Goal: Complete application form

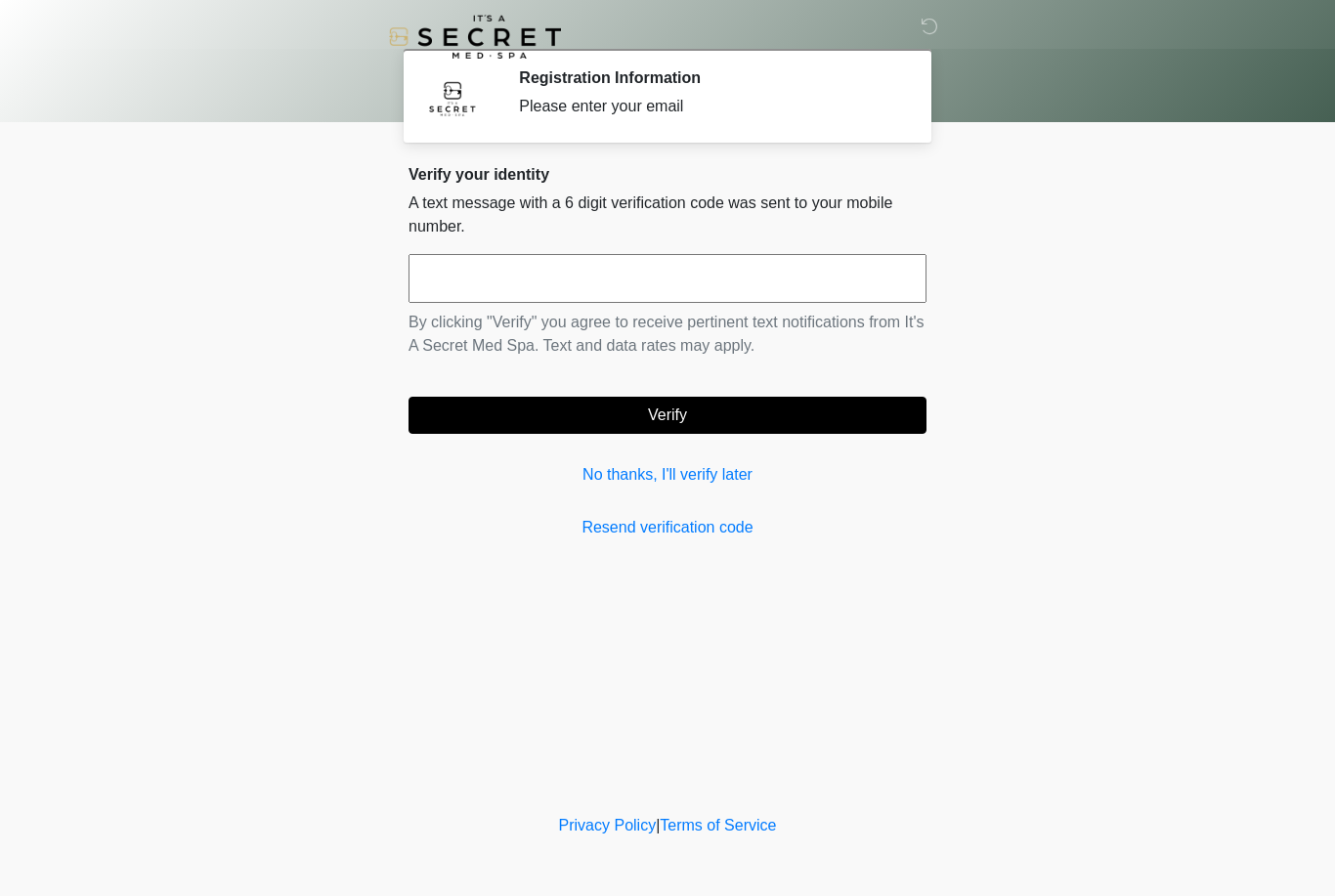
click at [561, 275] on input "text" at bounding box center [667, 278] width 518 height 49
type input "******"
click at [687, 412] on button "Verify" at bounding box center [667, 414] width 518 height 37
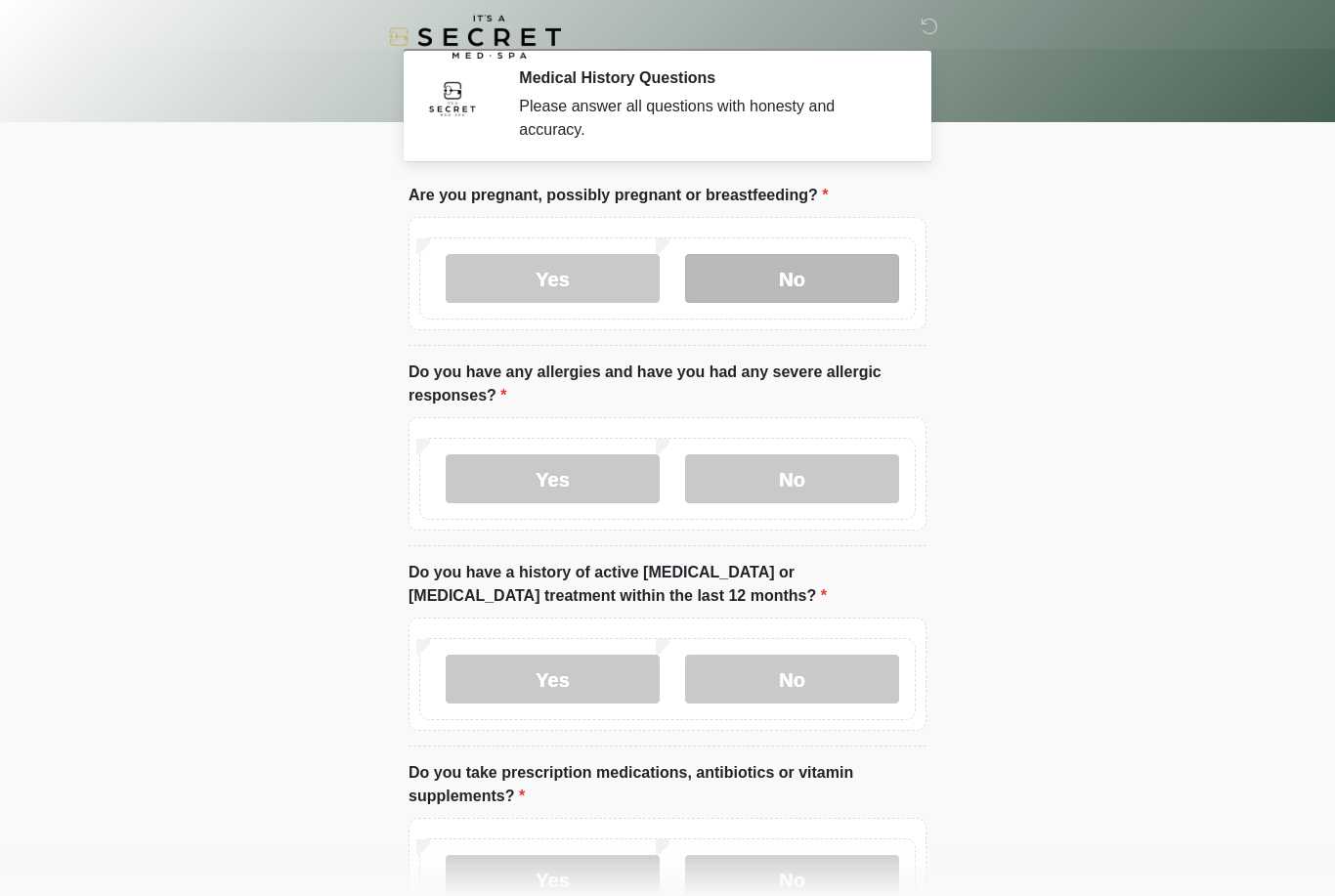
click at [800, 281] on label "No" at bounding box center [792, 278] width 214 height 49
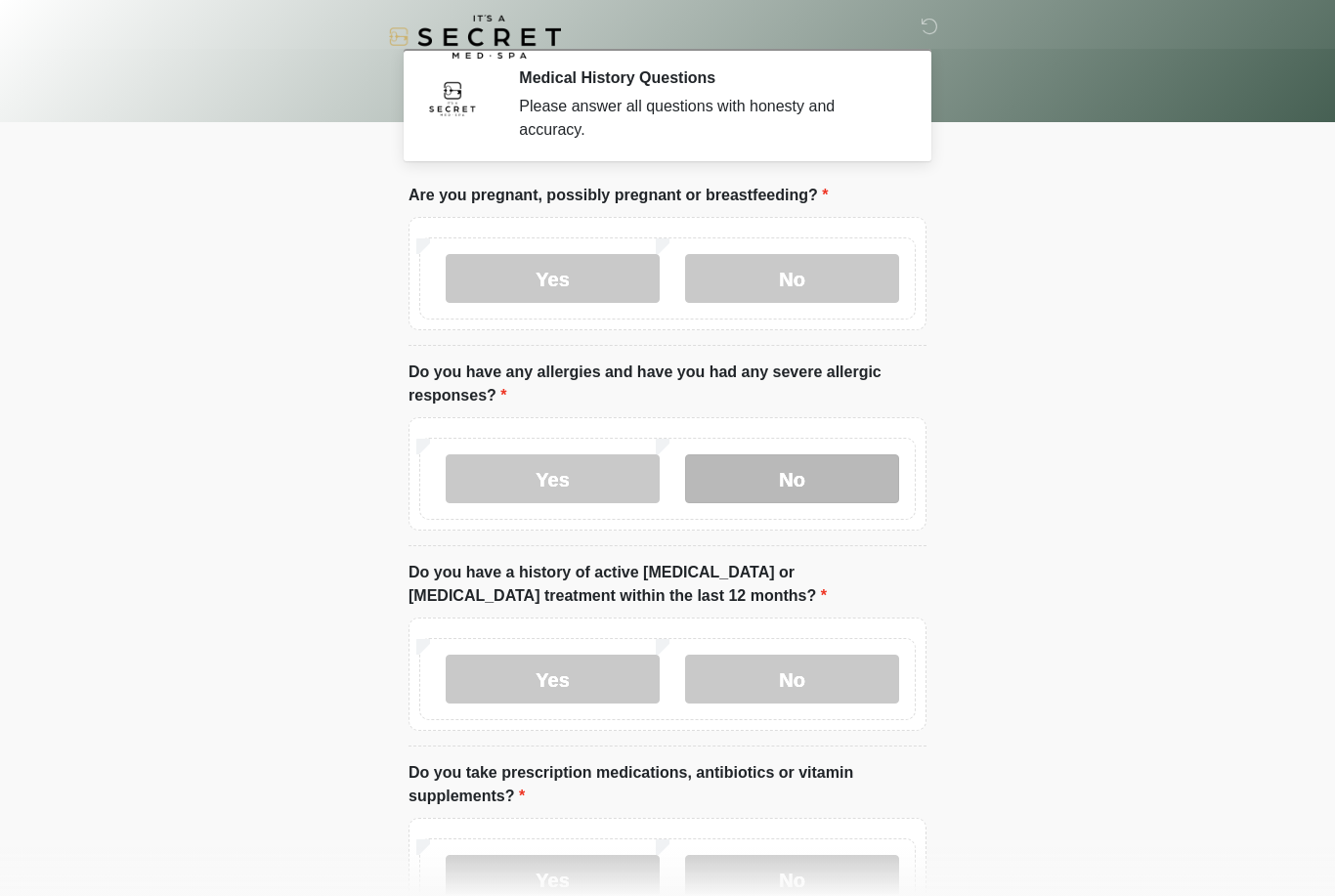
click at [807, 471] on label "No" at bounding box center [792, 478] width 214 height 49
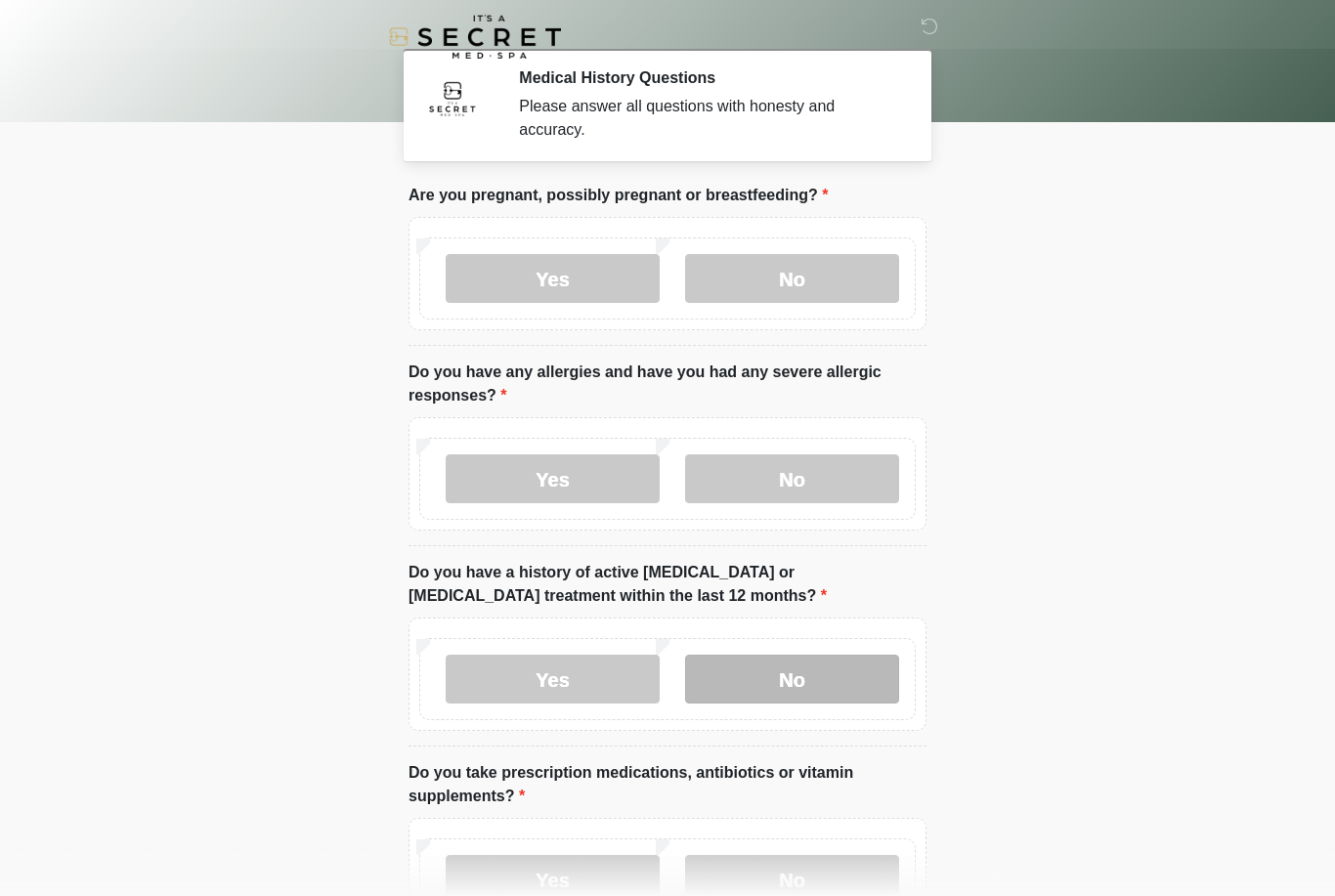
click at [806, 674] on label "No" at bounding box center [792, 678] width 214 height 49
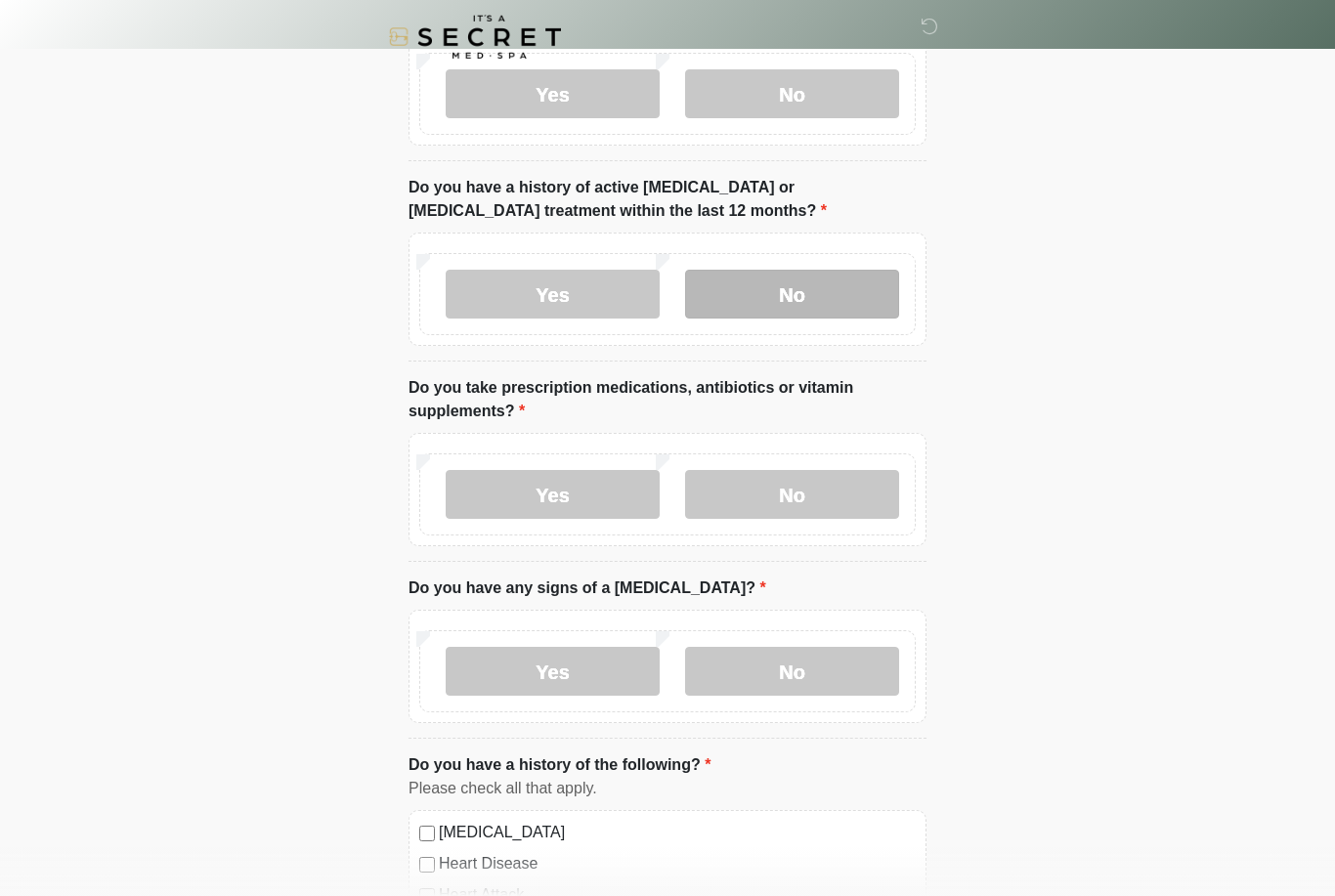
scroll to position [416, 0]
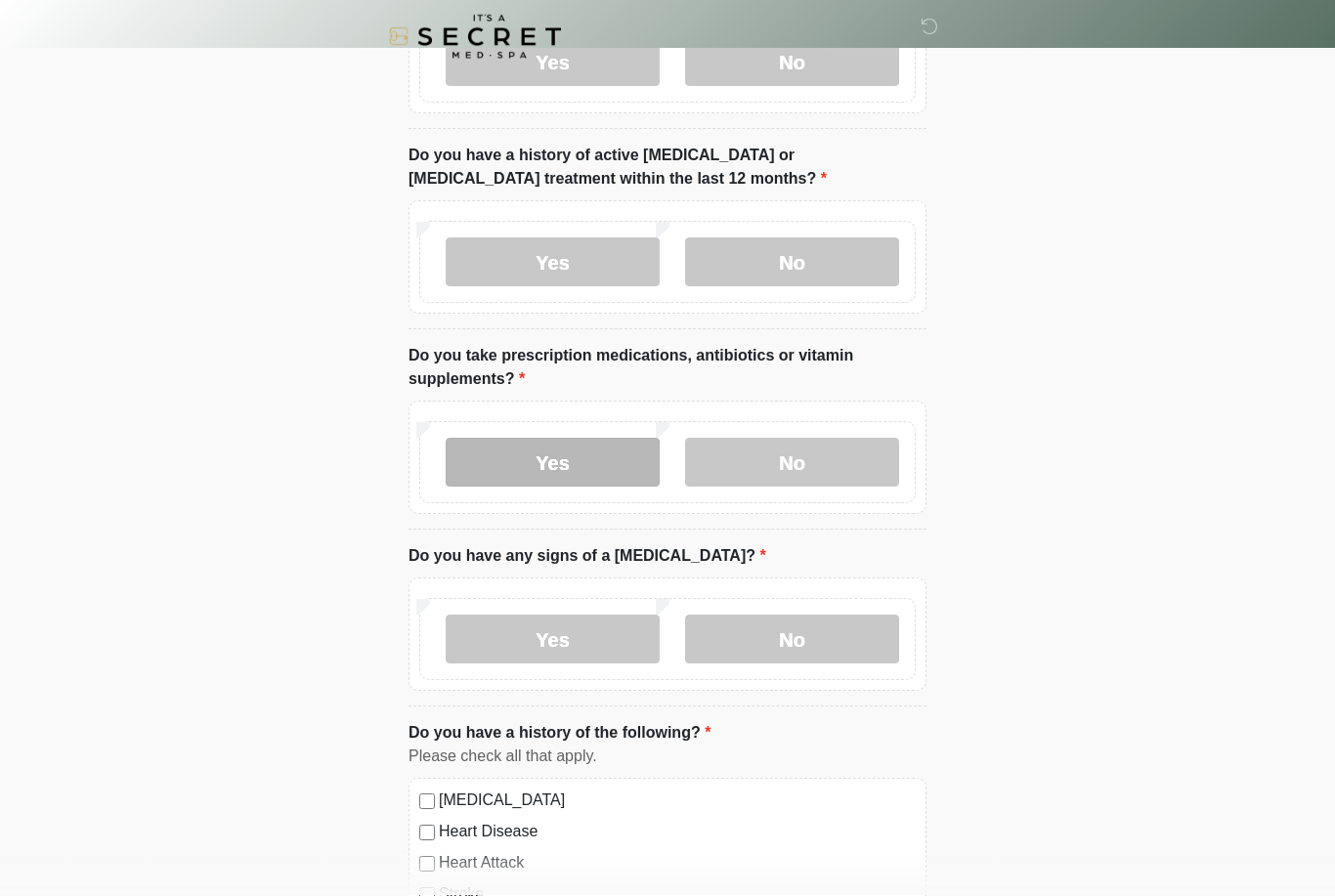
click at [597, 466] on label "Yes" at bounding box center [552, 463] width 214 height 49
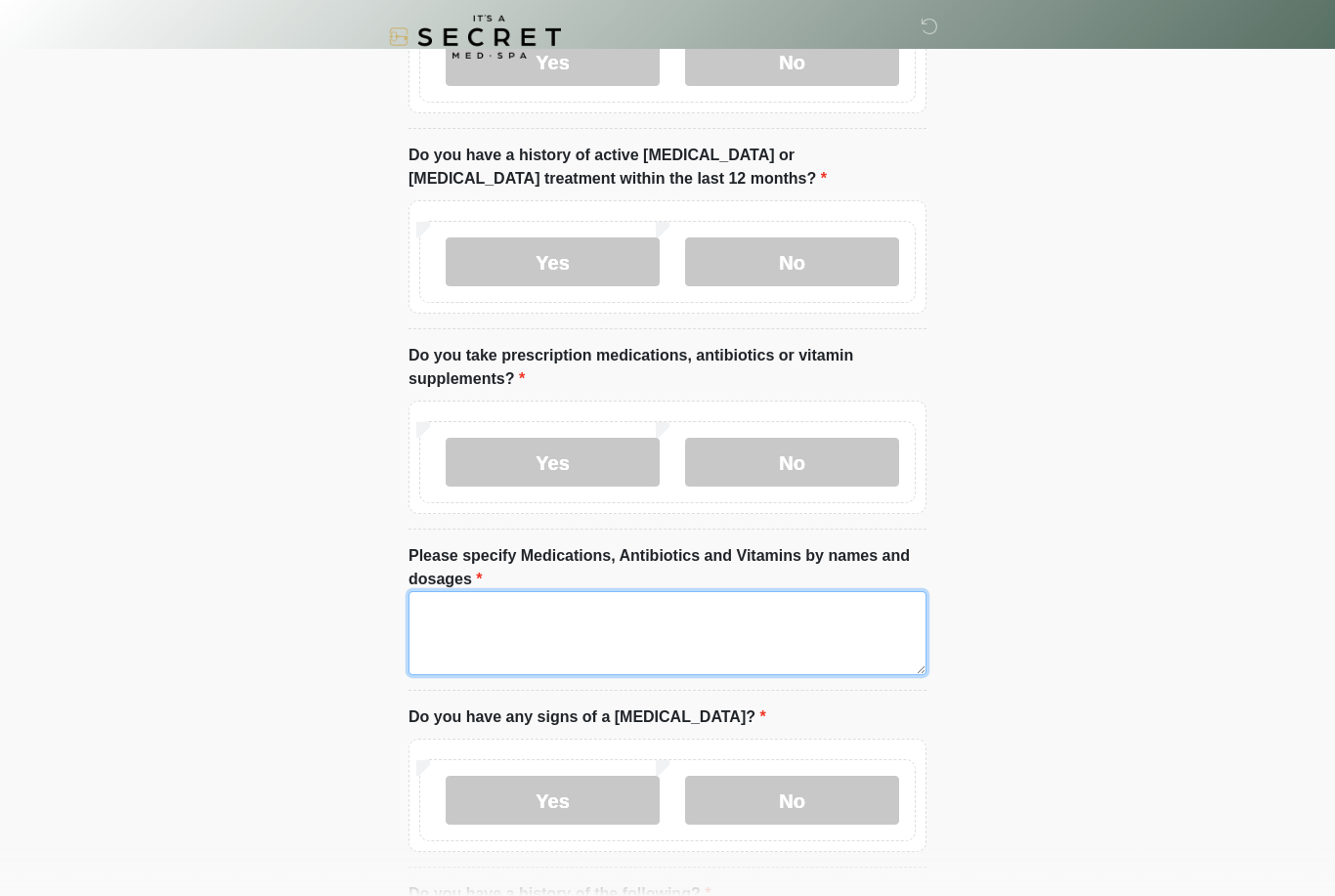
click at [482, 602] on textarea "Please specify Medications, Antibiotics and Vitamins by names and dosages" at bounding box center [667, 633] width 518 height 84
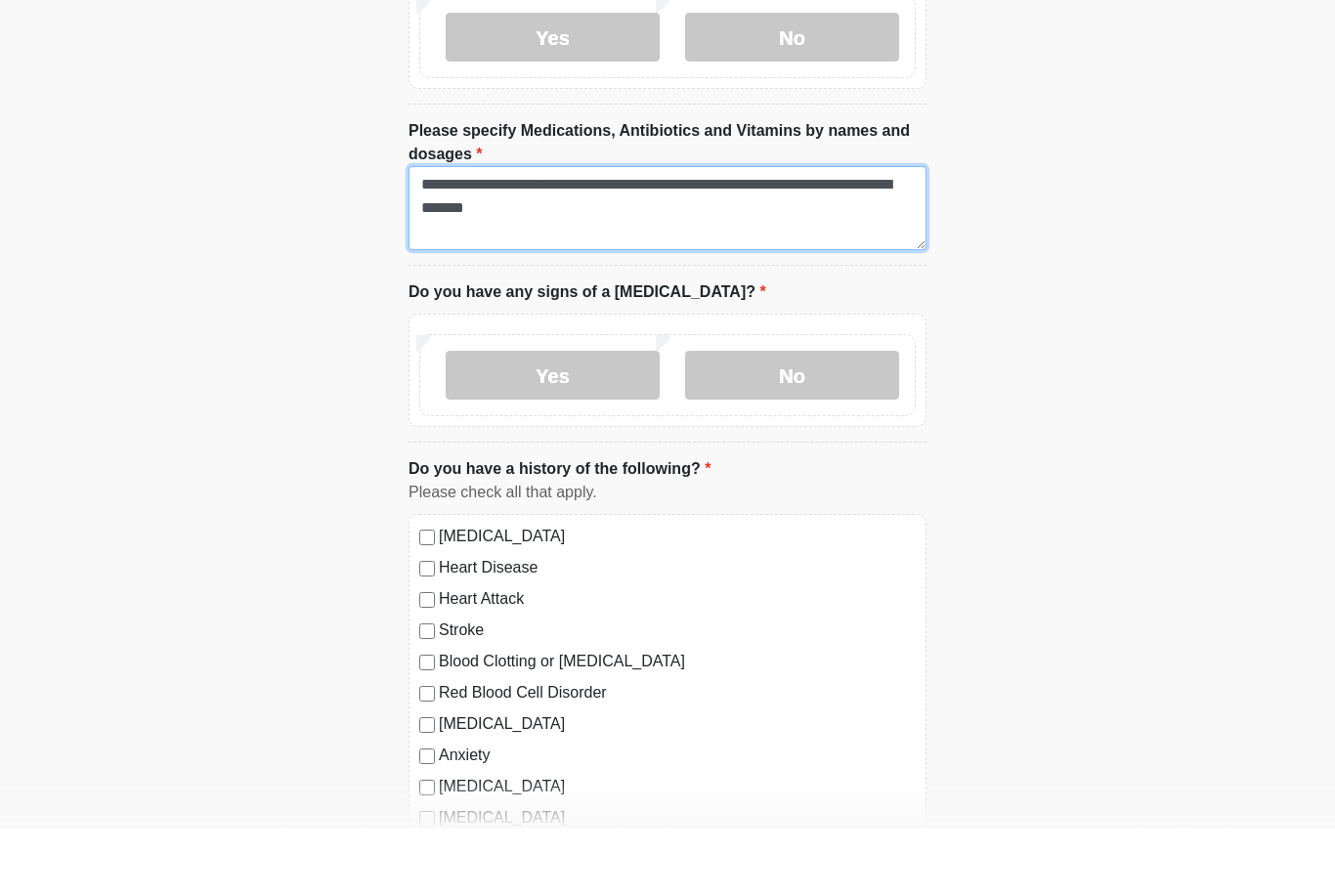
scroll to position [778, 0]
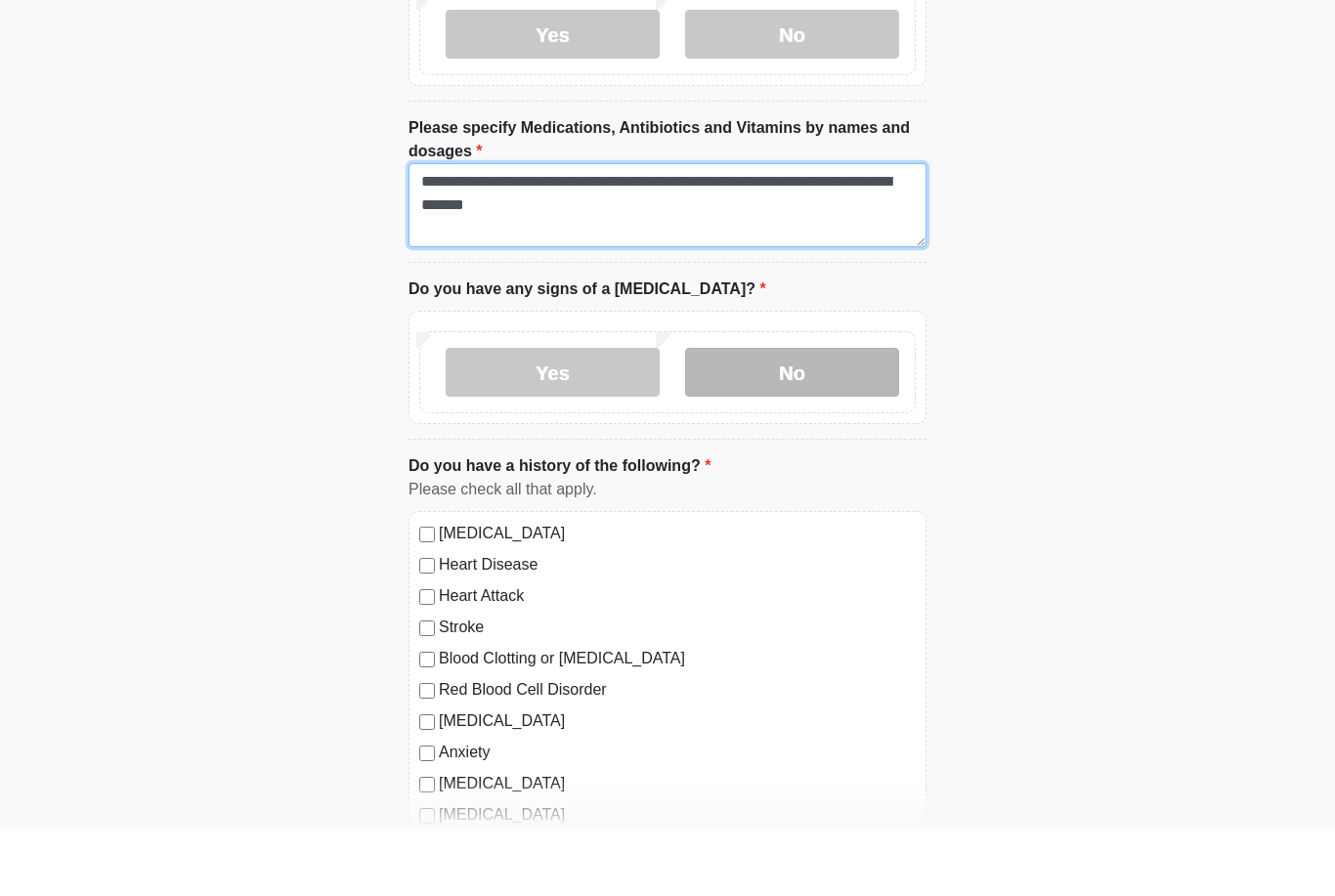
type textarea "**********"
click at [792, 415] on label "No" at bounding box center [792, 439] width 214 height 49
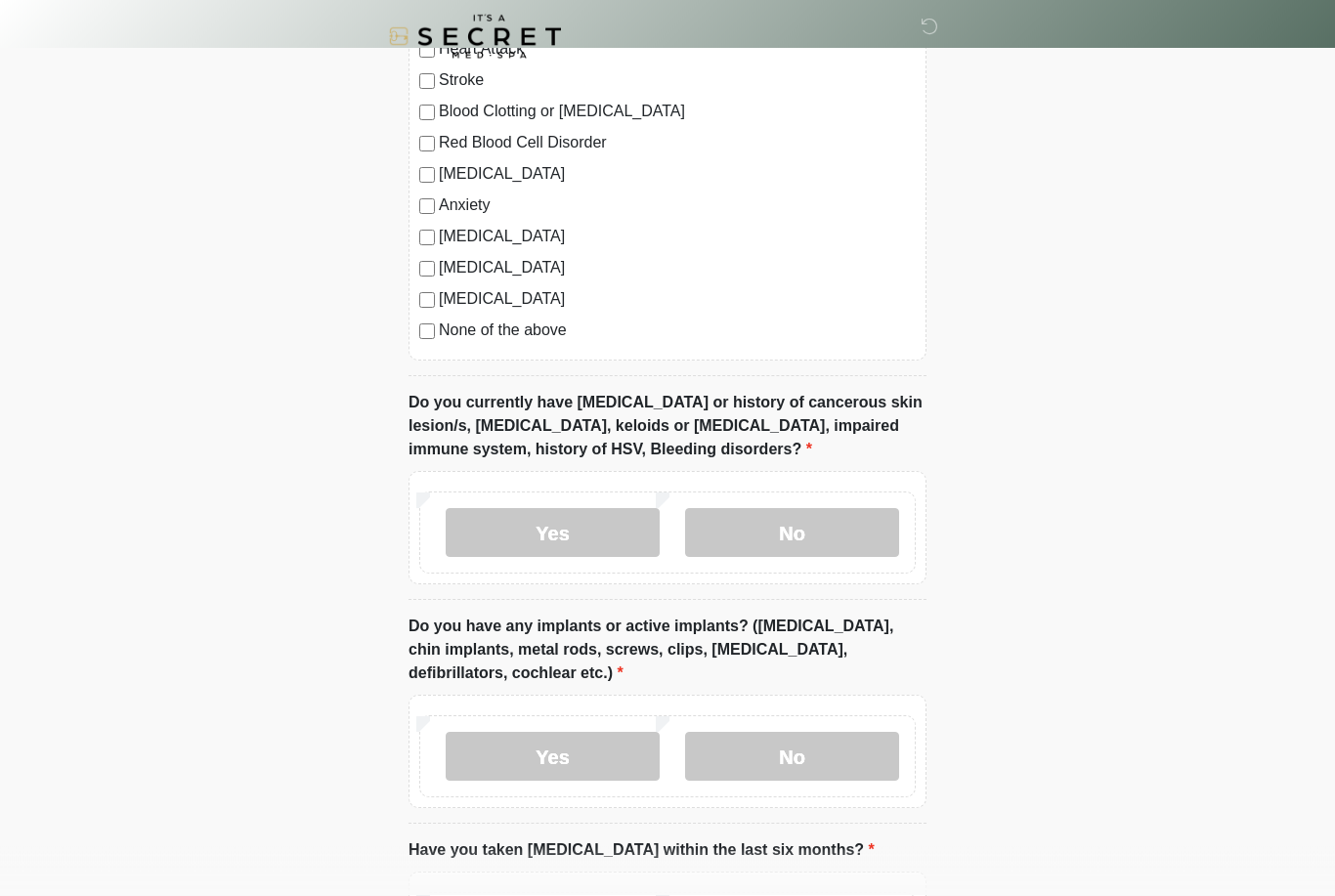
scroll to position [1393, 0]
click at [819, 541] on label "No" at bounding box center [792, 531] width 214 height 49
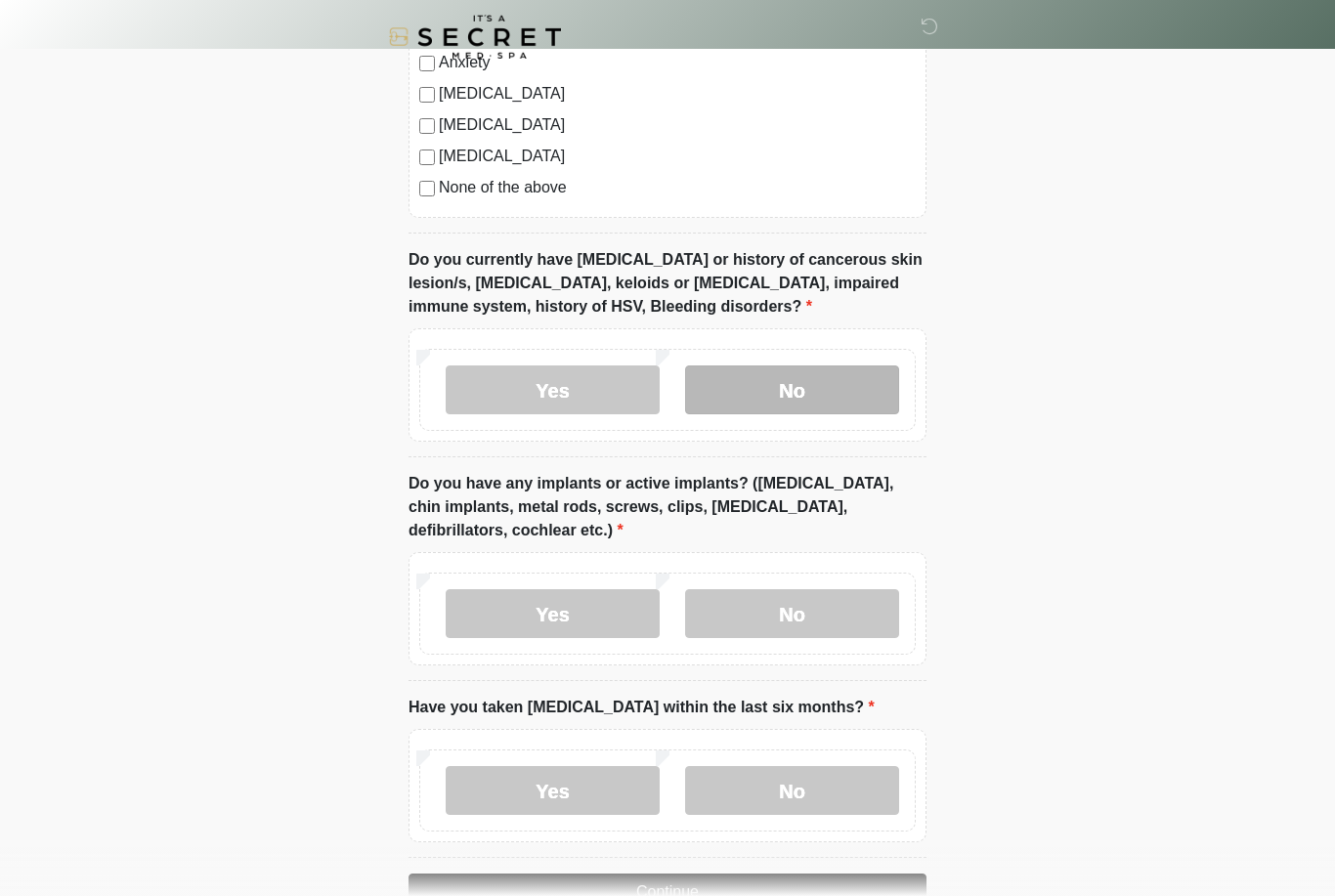
scroll to position [1587, 0]
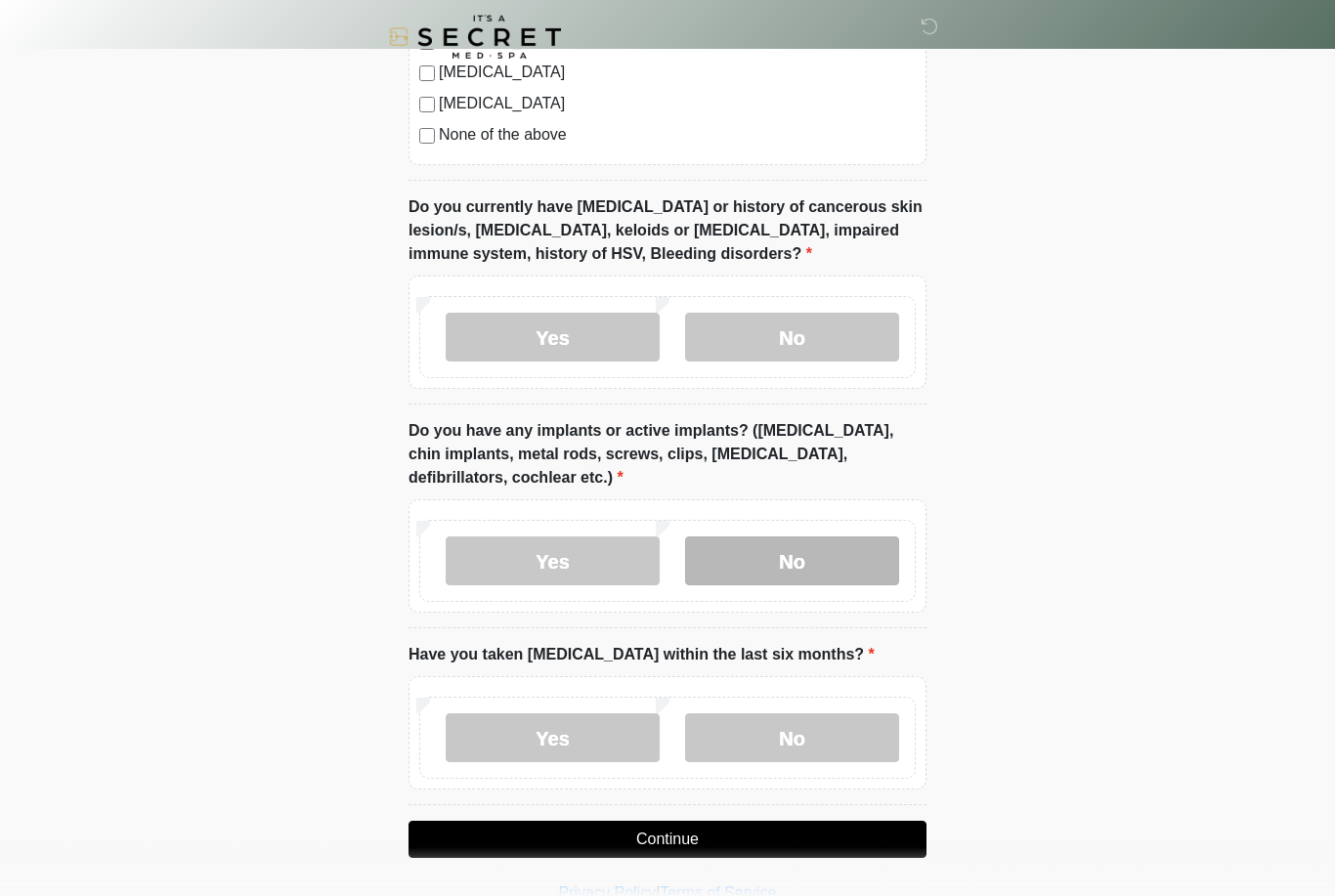
click at [790, 560] on label "No" at bounding box center [792, 560] width 214 height 49
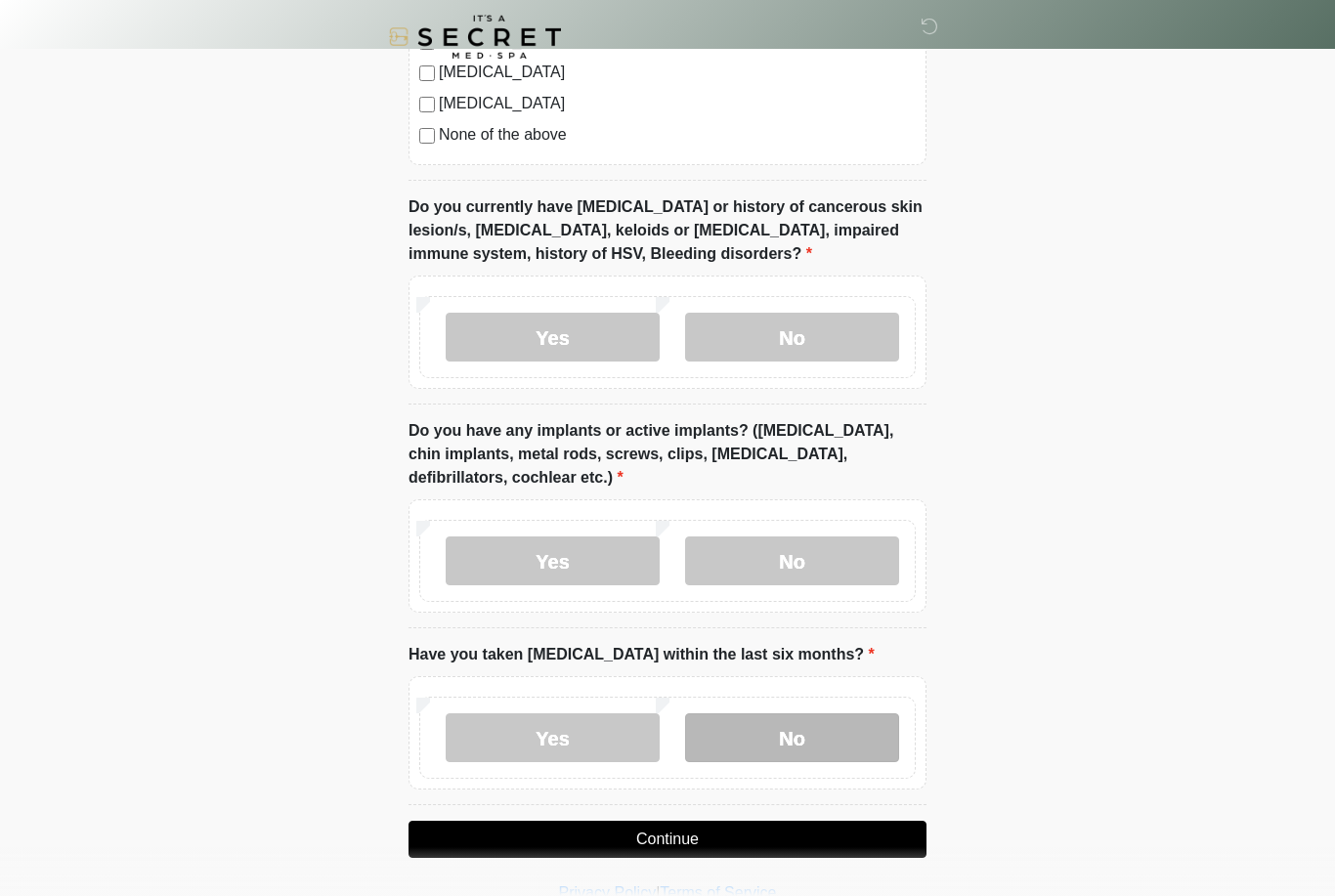
click at [805, 722] on label "No" at bounding box center [792, 737] width 214 height 49
click at [706, 825] on button "Continue" at bounding box center [667, 838] width 518 height 37
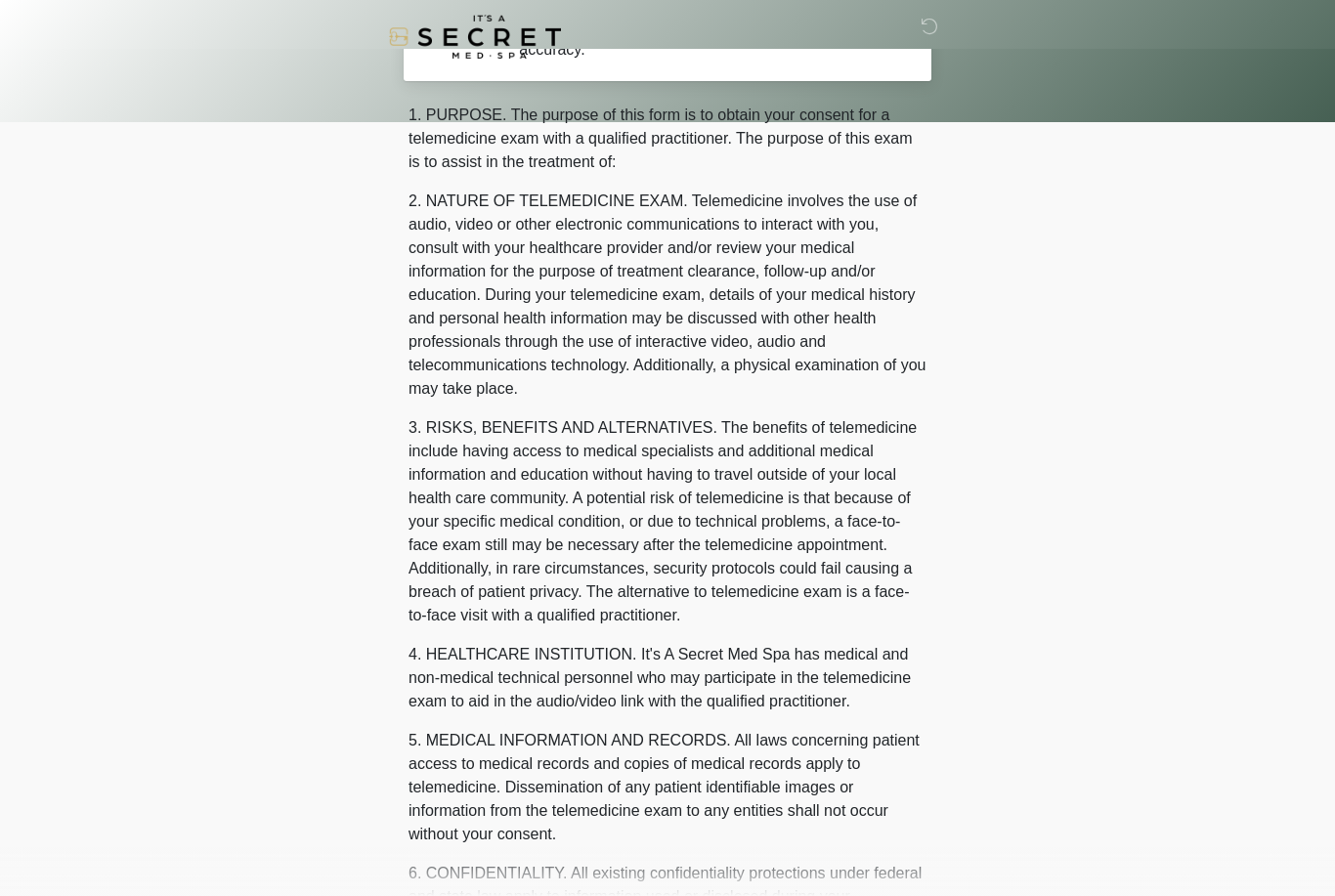
scroll to position [0, 0]
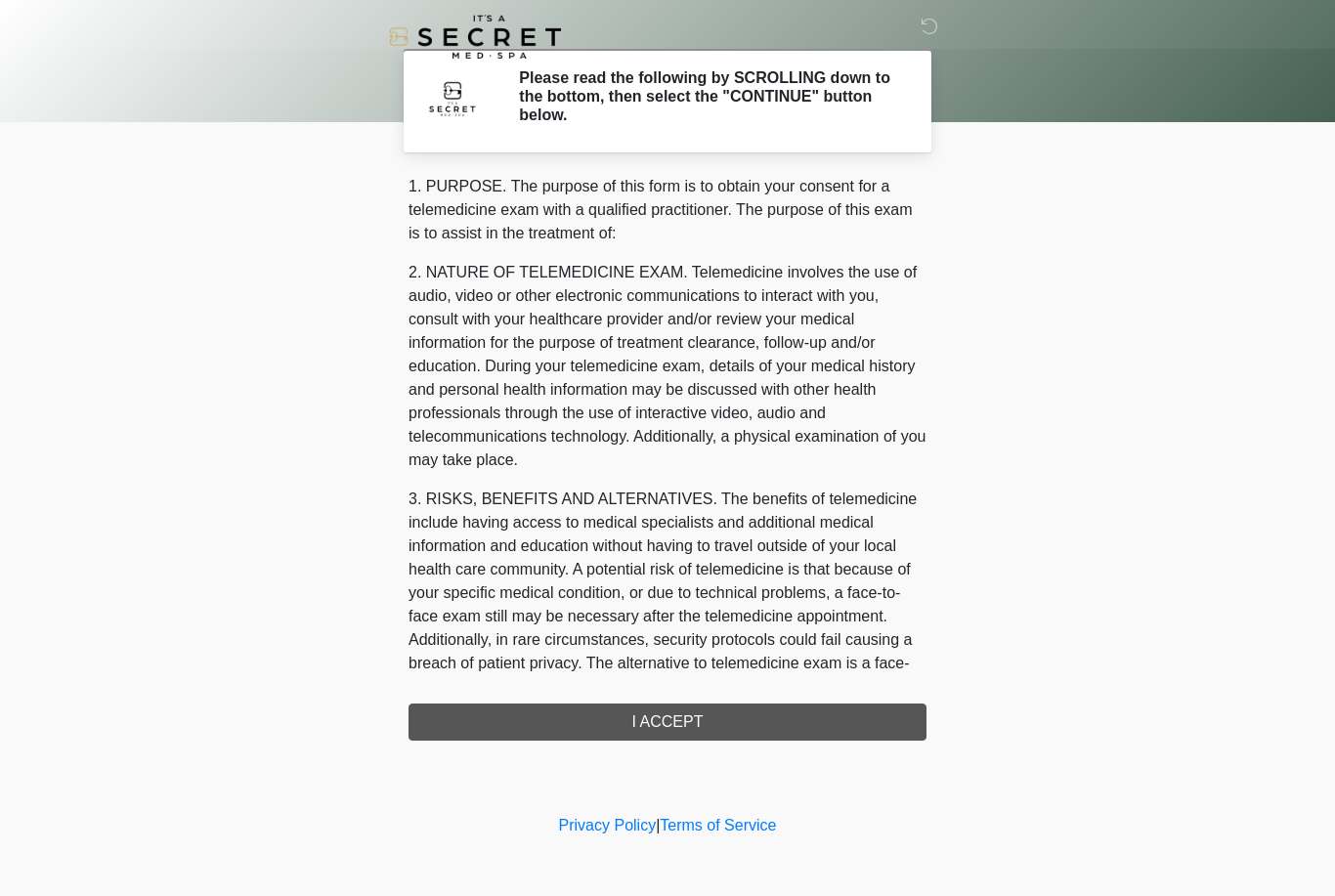
click at [699, 734] on div "1. PURPOSE. The purpose of this form is to obtain your consent for a telemedici…" at bounding box center [667, 458] width 518 height 566
click at [684, 720] on div "1. PURPOSE. The purpose of this form is to obtain your consent for a telemedici…" at bounding box center [667, 458] width 518 height 566
click at [689, 714] on div "1. PURPOSE. The purpose of this form is to obtain your consent for a telemedici…" at bounding box center [667, 458] width 518 height 566
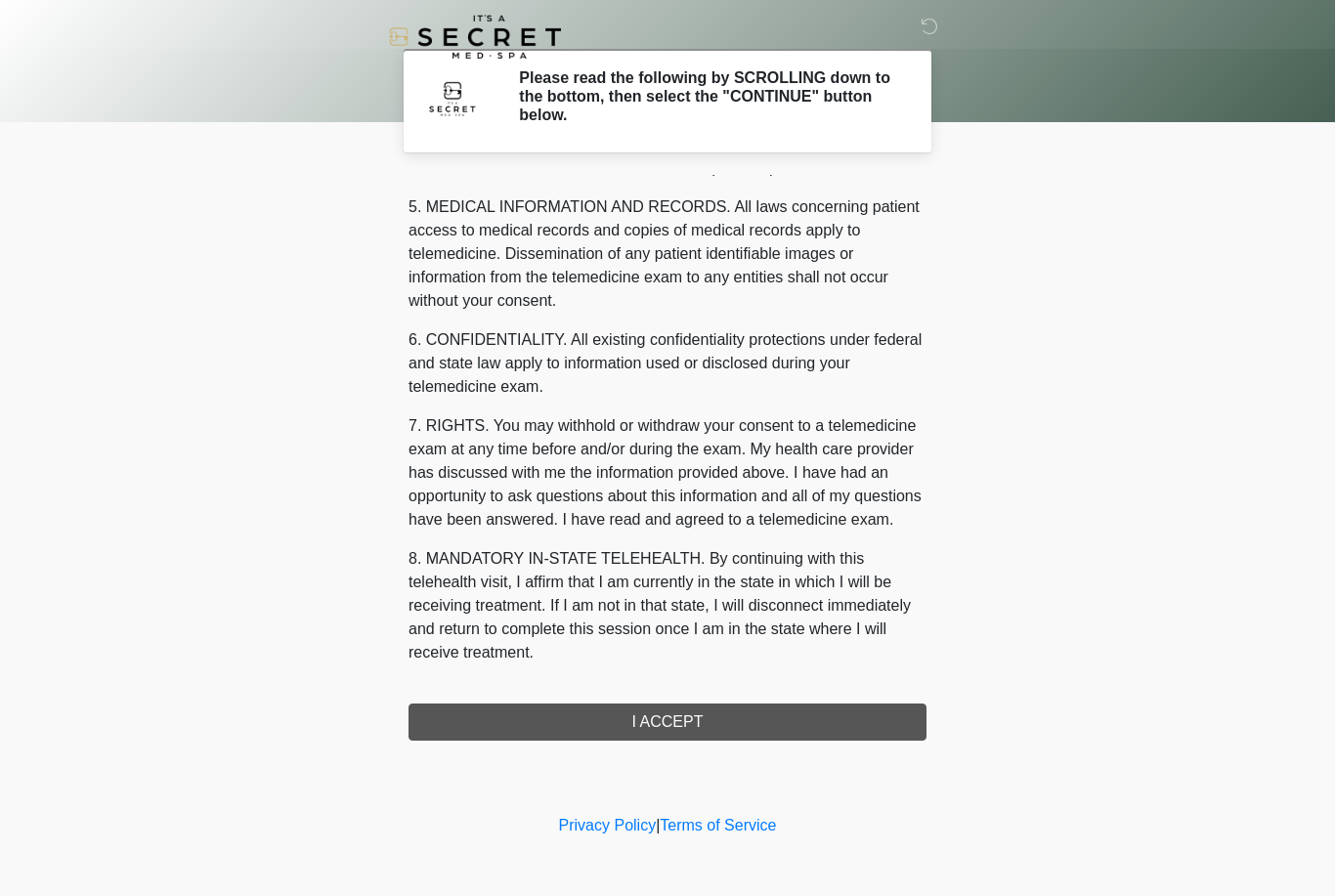
scroll to position [628, 0]
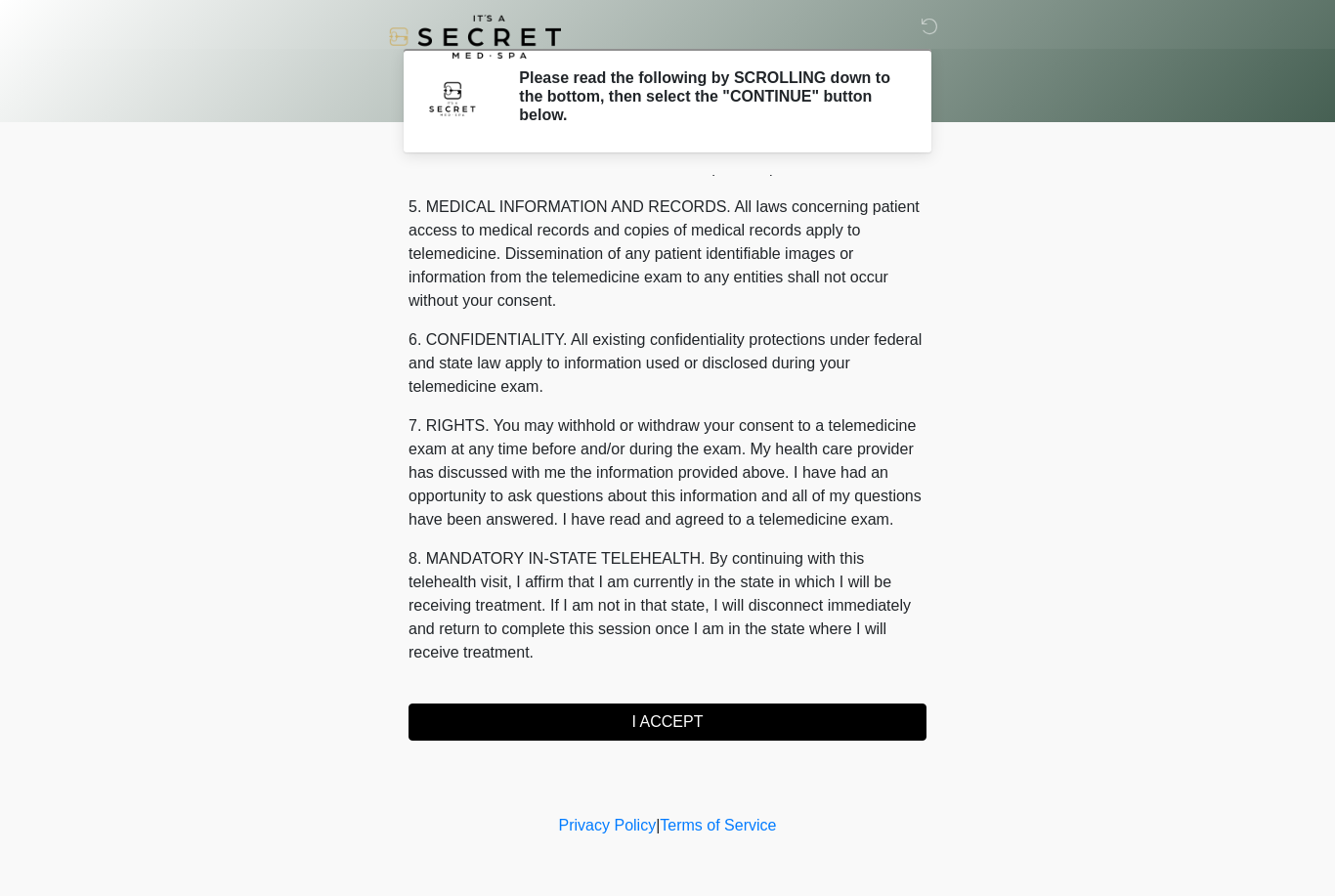
click at [884, 710] on button "I ACCEPT" at bounding box center [667, 721] width 518 height 37
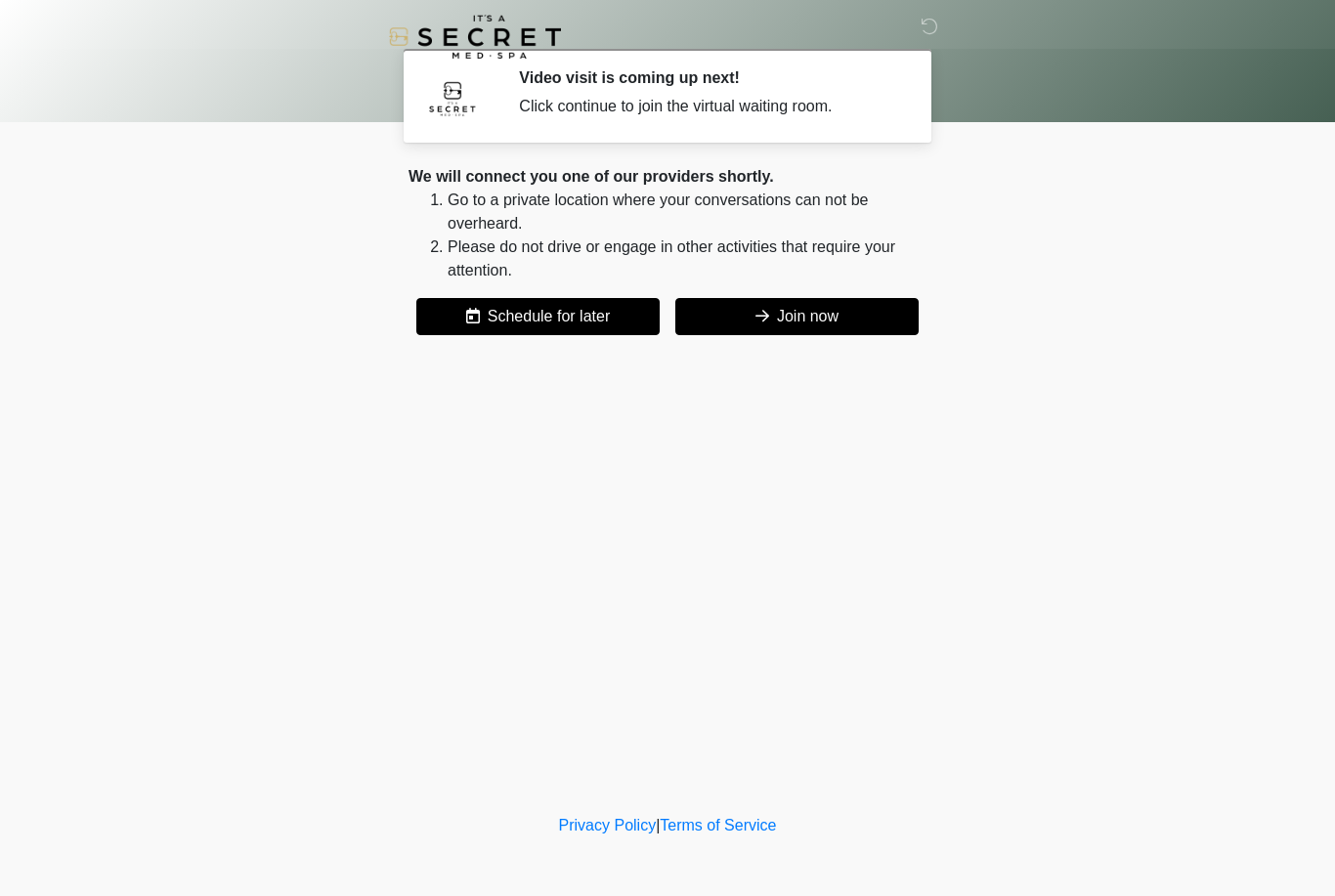
click at [815, 316] on button "Join now" at bounding box center [797, 316] width 243 height 37
click at [853, 277] on li "Please do not drive or engage in other activities that require your attention." at bounding box center [687, 258] width 479 height 47
click at [910, 315] on button "Join now" at bounding box center [797, 316] width 243 height 37
